Goal: Entertainment & Leisure: Consume media (video, audio)

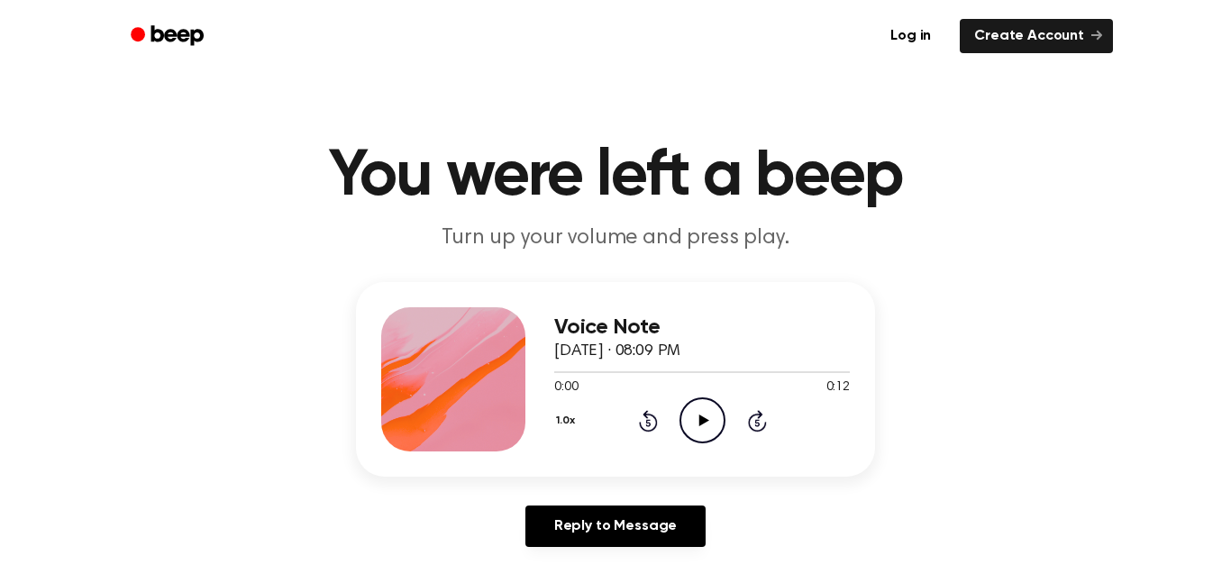
click at [693, 420] on icon "Play Audio" at bounding box center [703, 421] width 46 height 46
click at [693, 420] on icon "Pause Audio" at bounding box center [703, 421] width 46 height 46
click at [693, 420] on icon "Play Audio" at bounding box center [703, 421] width 46 height 46
click at [694, 419] on icon "Play Audio" at bounding box center [703, 421] width 46 height 46
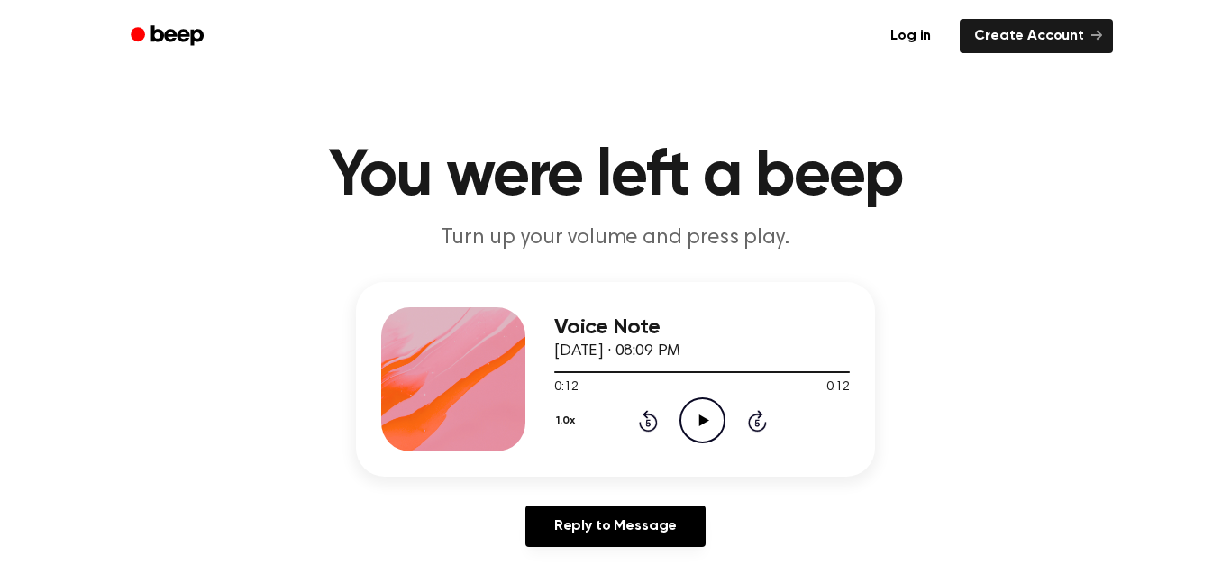
click at [704, 407] on icon "Play Audio" at bounding box center [703, 421] width 46 height 46
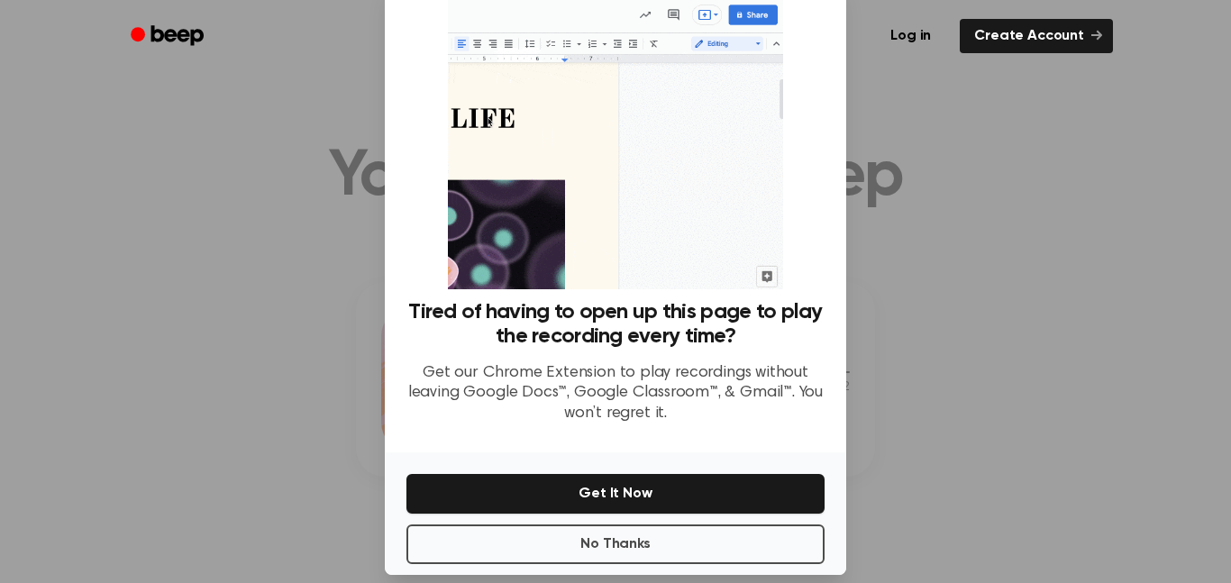
scroll to position [73, 0]
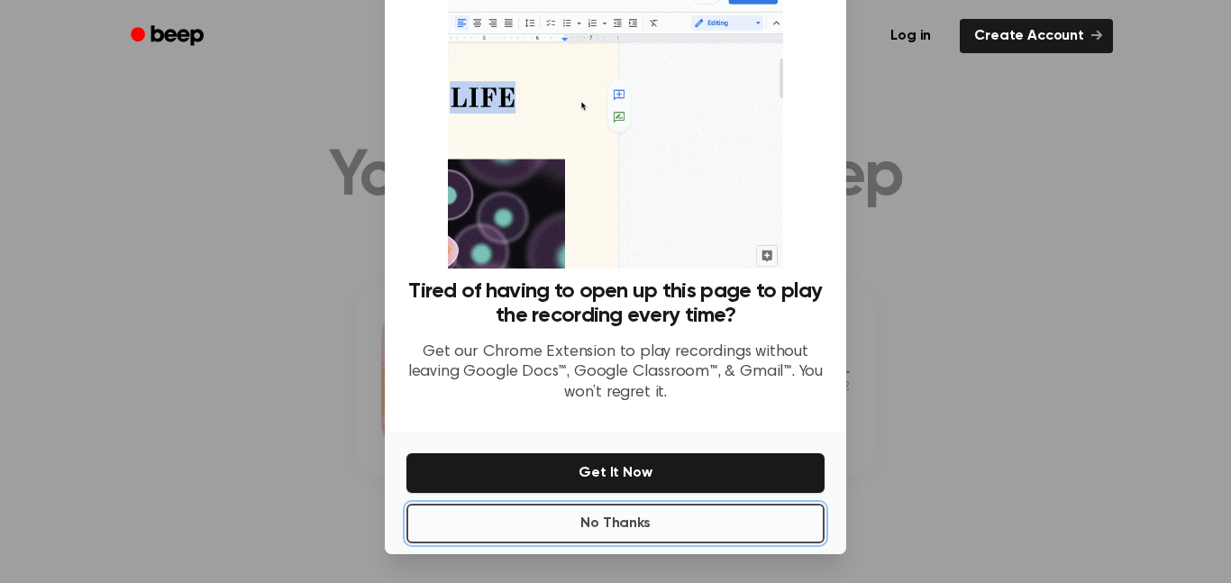
click at [681, 536] on button "No Thanks" at bounding box center [616, 524] width 418 height 40
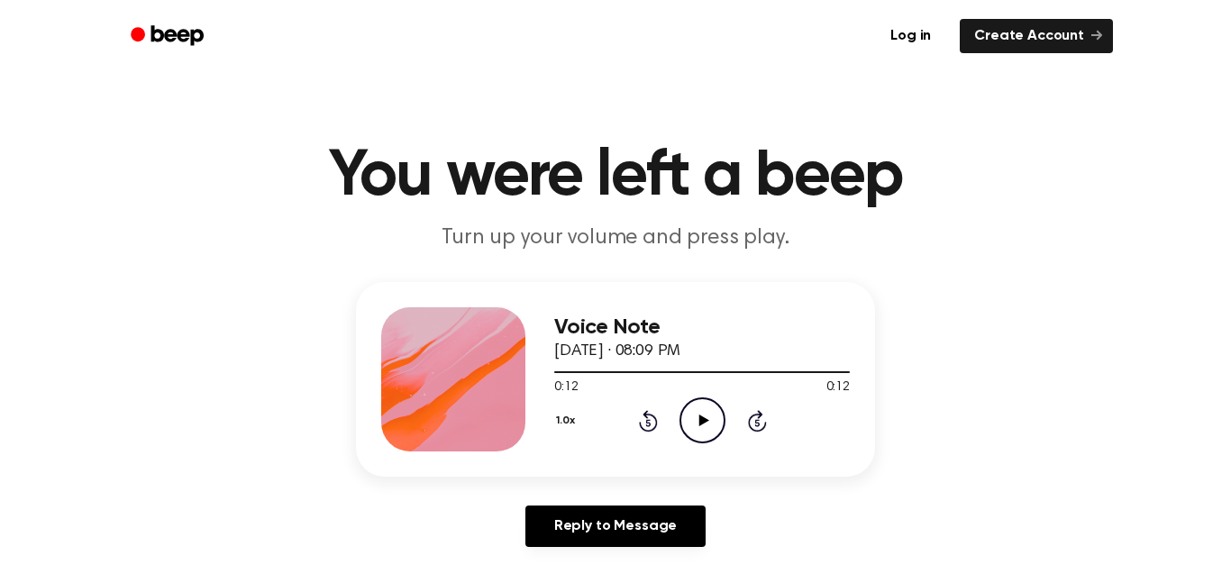
click at [703, 421] on icon at bounding box center [704, 421] width 10 height 12
click at [703, 421] on icon at bounding box center [703, 421] width 8 height 12
click at [703, 421] on icon at bounding box center [704, 421] width 10 height 12
click at [702, 420] on icon at bounding box center [704, 421] width 10 height 12
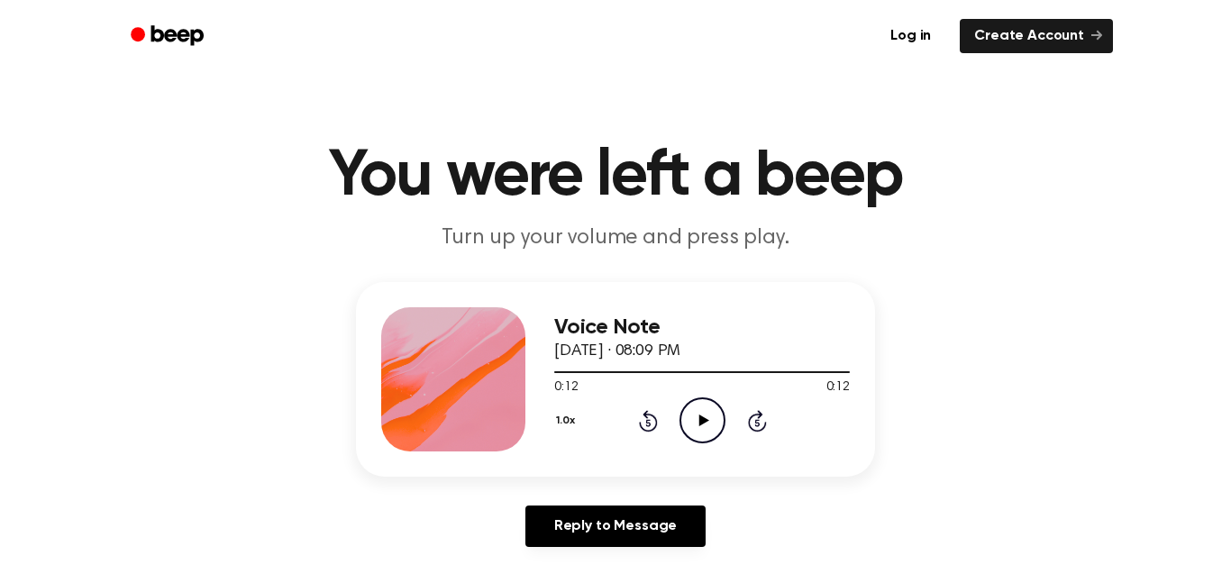
click at [702, 420] on icon at bounding box center [704, 421] width 10 height 12
click at [702, 420] on icon "Pause Audio" at bounding box center [703, 421] width 46 height 46
click at [702, 420] on icon at bounding box center [704, 421] width 10 height 12
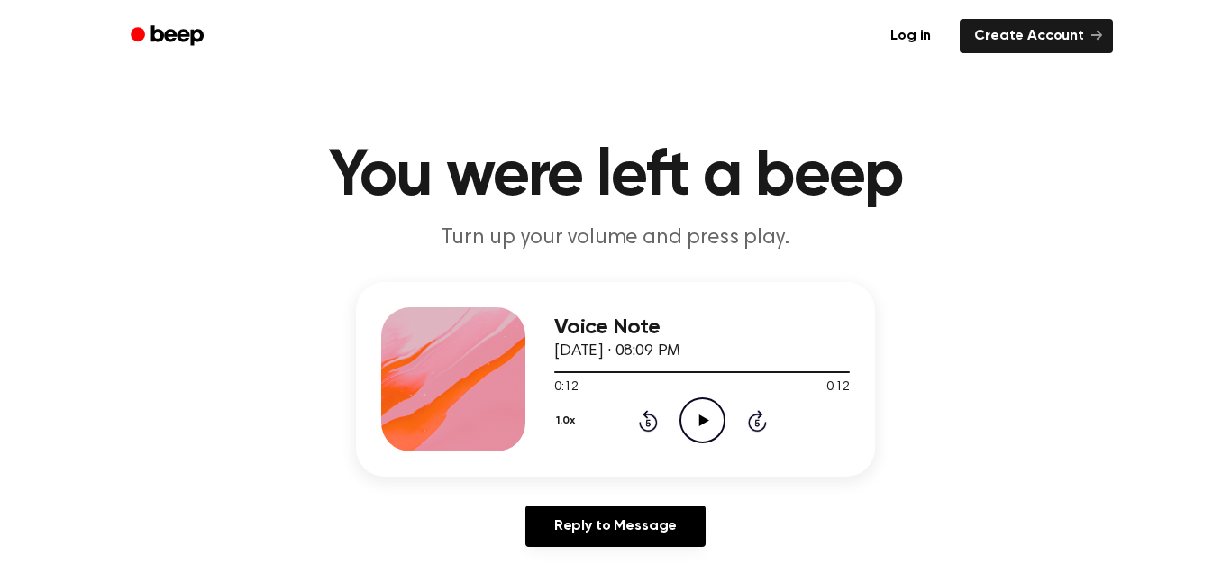
click at [702, 420] on icon at bounding box center [704, 421] width 10 height 12
click at [702, 420] on icon "Pause Audio" at bounding box center [703, 421] width 46 height 46
click at [702, 421] on icon at bounding box center [704, 421] width 10 height 12
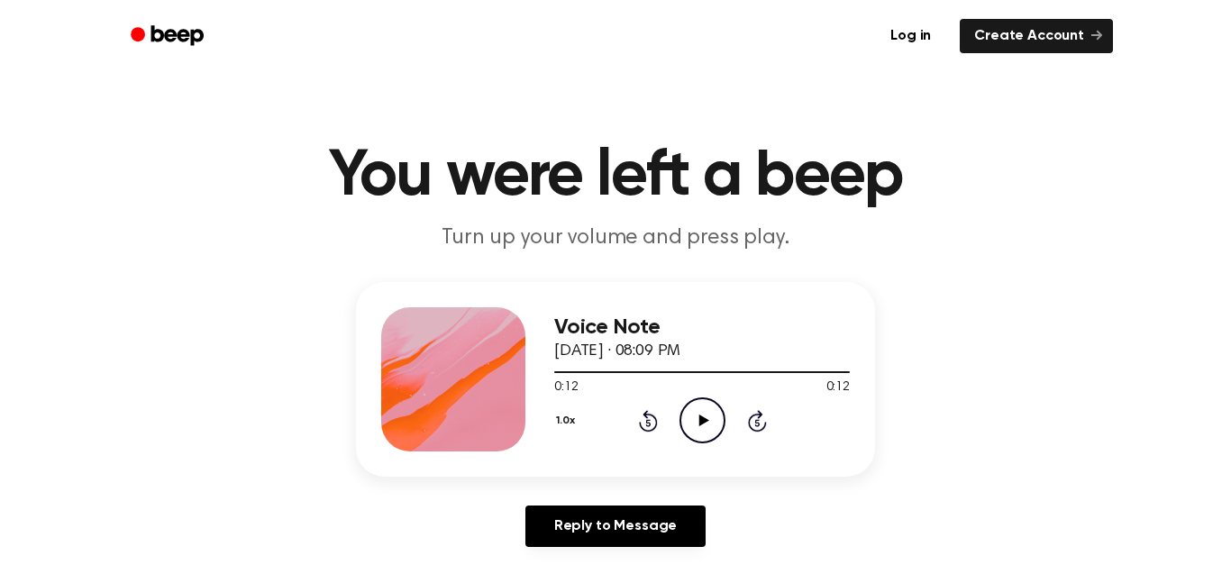
click at [702, 421] on icon at bounding box center [704, 421] width 10 height 12
click at [699, 432] on icon "Play Audio" at bounding box center [703, 421] width 46 height 46
click at [700, 426] on icon "Play Audio" at bounding box center [703, 421] width 46 height 46
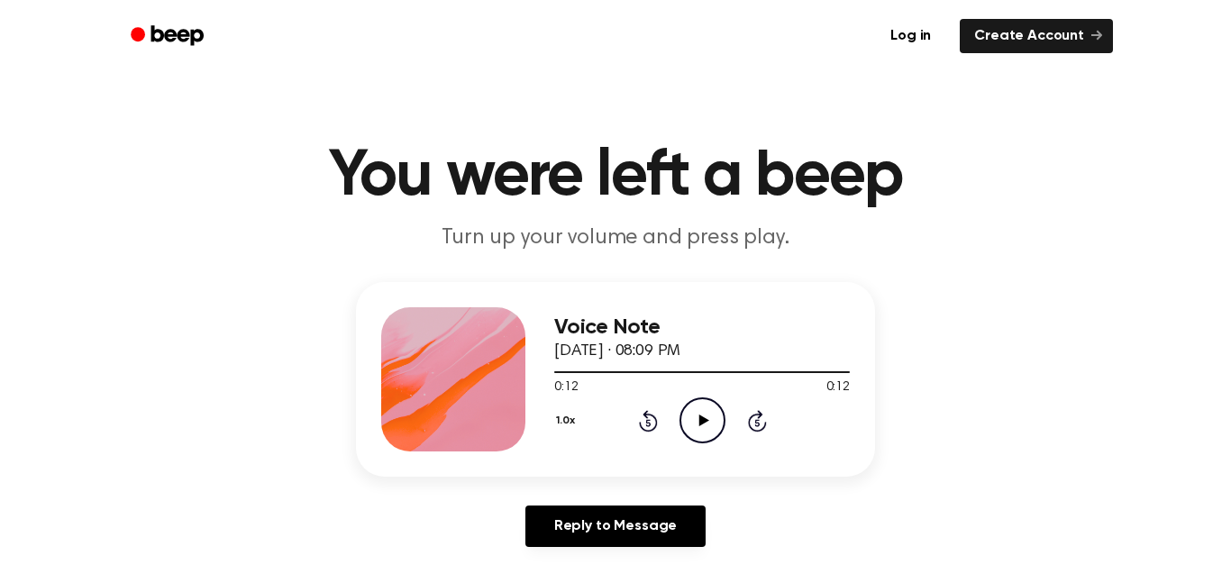
click at [700, 426] on icon "Play Audio" at bounding box center [703, 421] width 46 height 46
click at [700, 425] on icon at bounding box center [704, 421] width 10 height 12
click at [695, 426] on icon "Play Audio" at bounding box center [703, 421] width 46 height 46
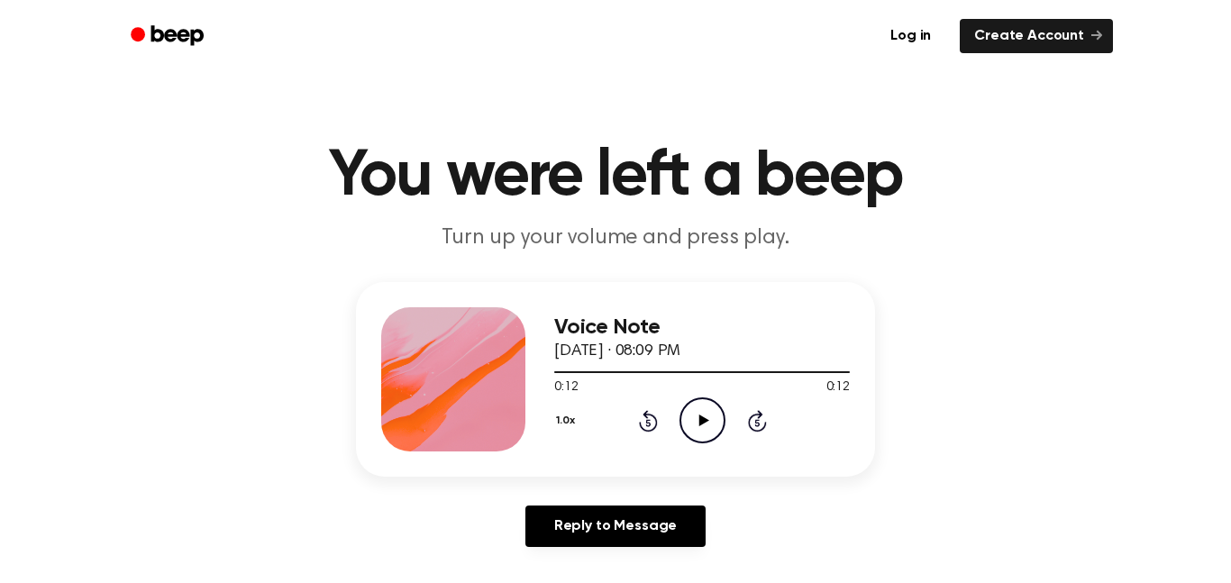
click at [695, 426] on icon "Play Audio" at bounding box center [703, 421] width 46 height 46
click at [706, 425] on icon "Play Audio" at bounding box center [703, 421] width 46 height 46
